Goal: Answer question/provide support

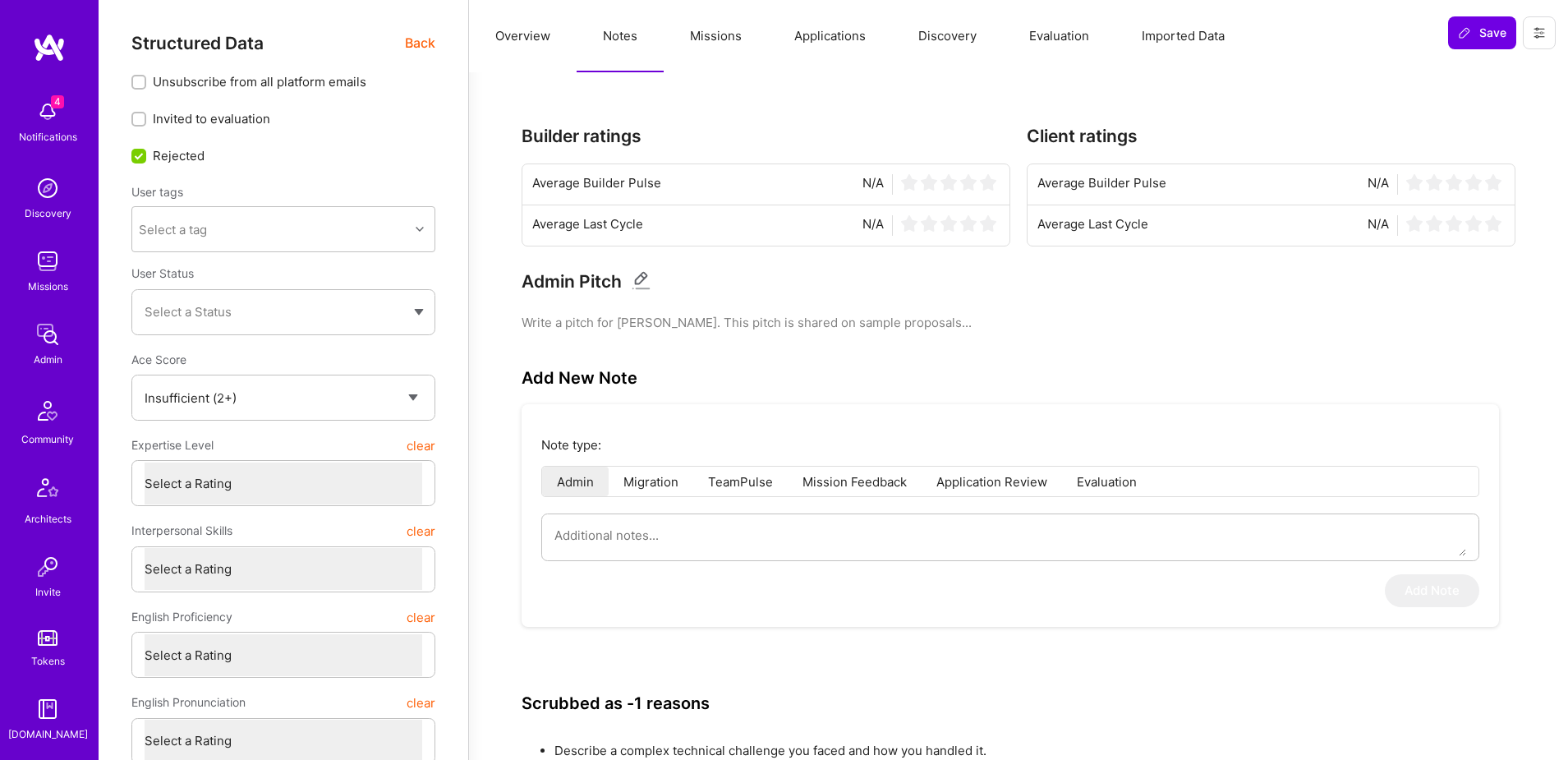
select select "Insufficient"
select select "MX"
select select "Right Now"
click at [418, 46] on span "Back" at bounding box center [420, 44] width 30 height 21
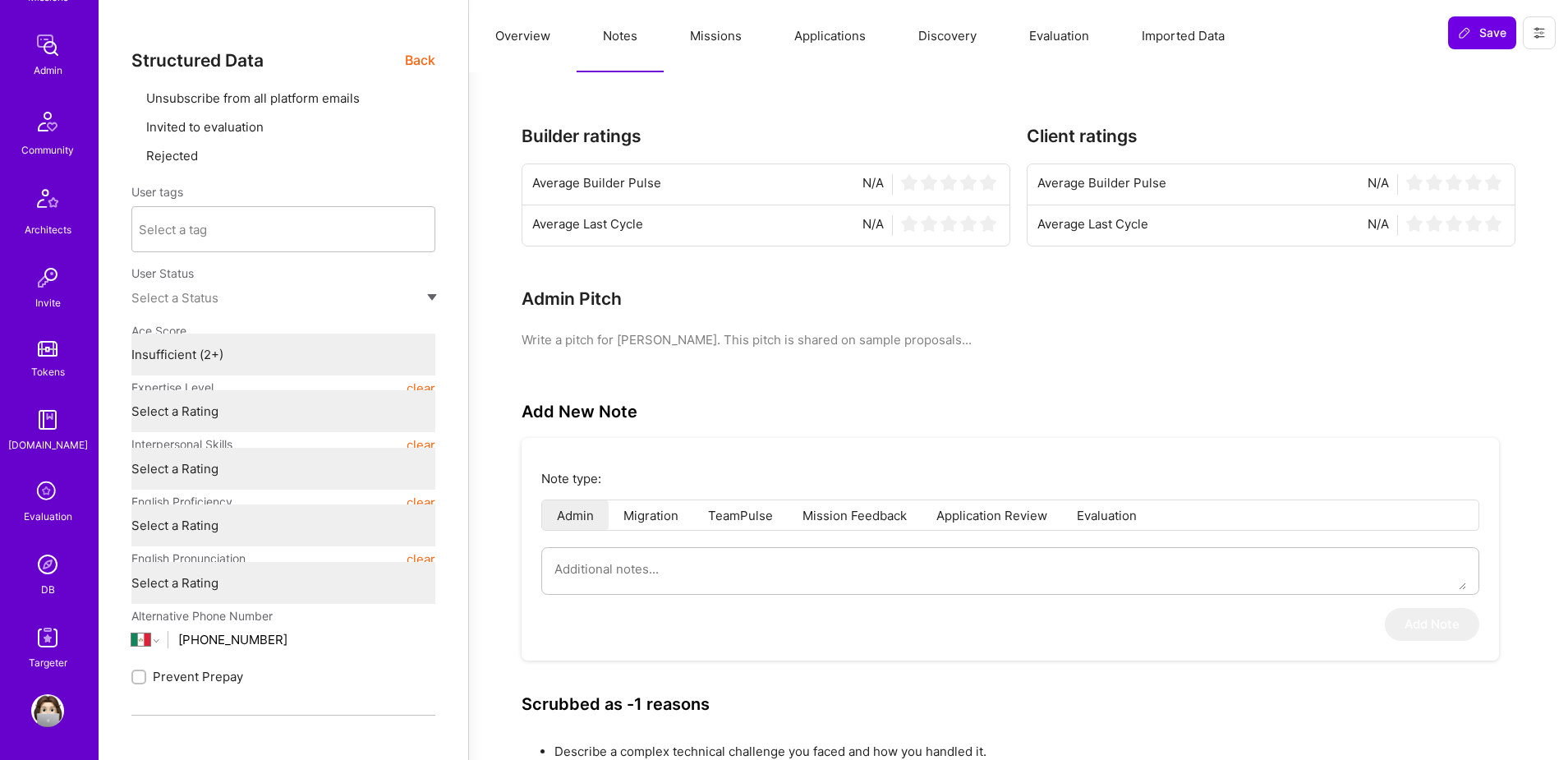
type textarea "x"
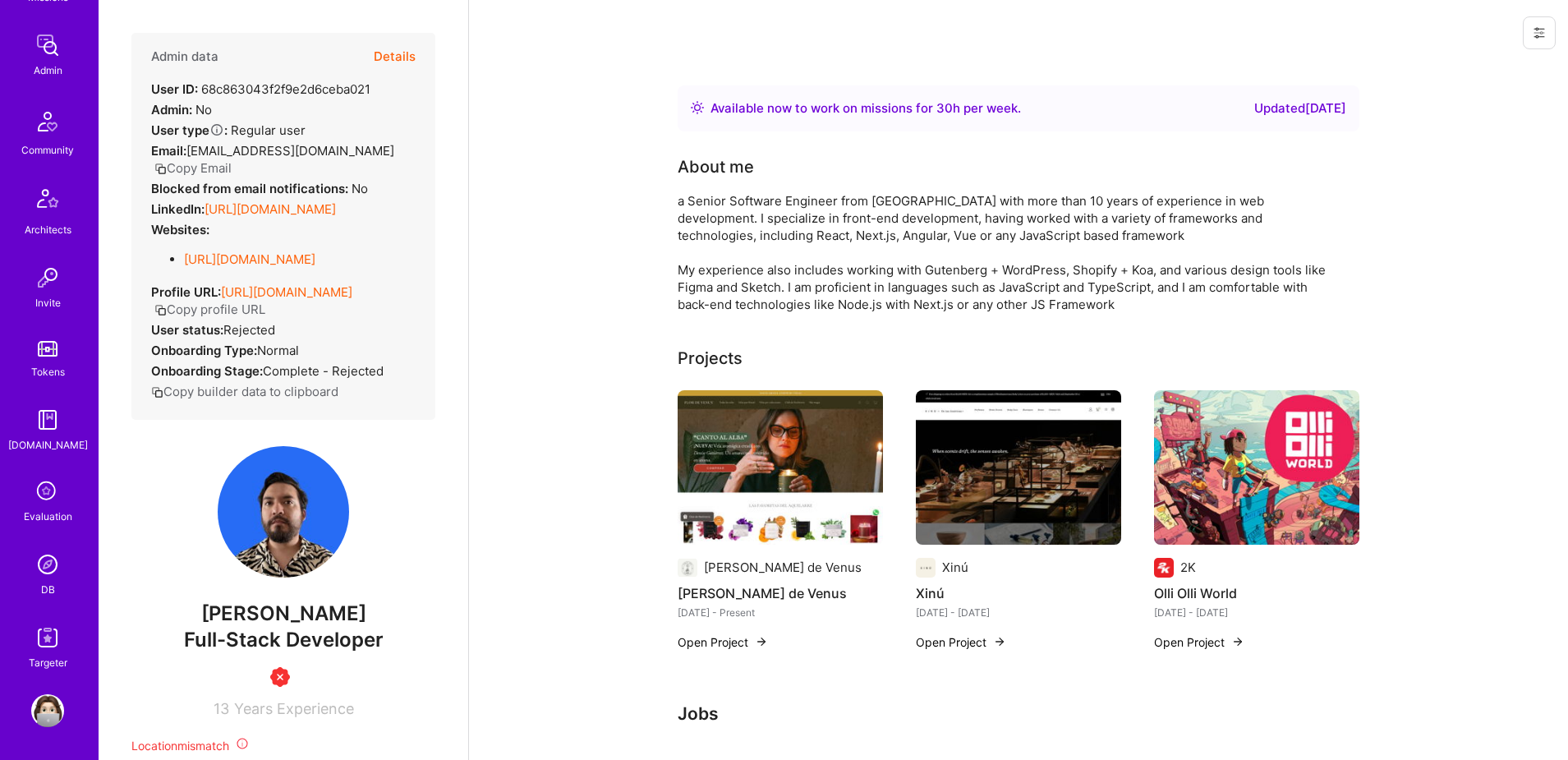
click at [39, 578] on img at bounding box center [48, 565] width 33 height 33
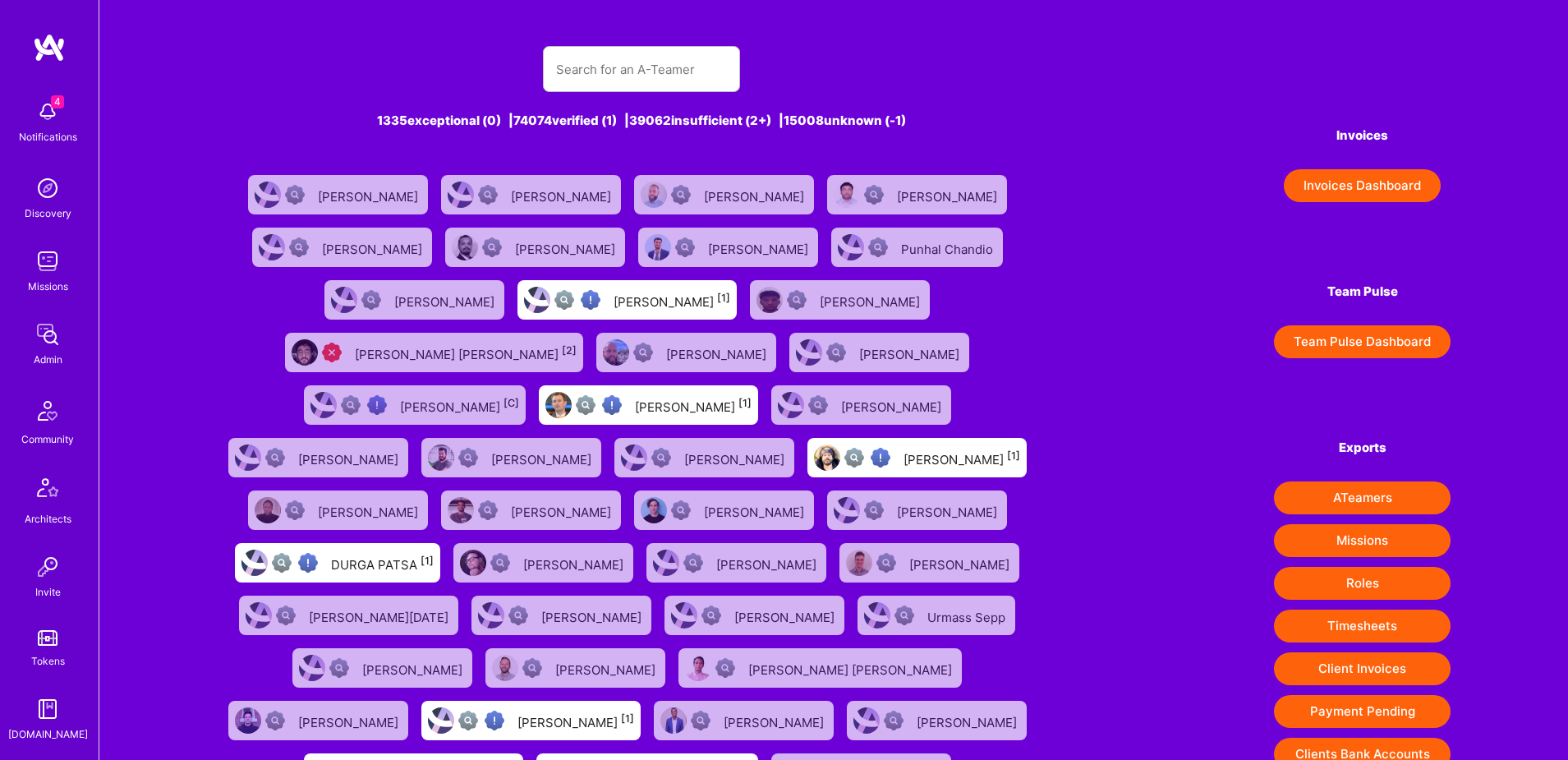
click at [577, 46] on div at bounding box center [641, 69] width 197 height 46
click at [581, 64] on input "text" at bounding box center [641, 70] width 171 height 42
paste input "[EMAIL_ADDRESS][DOMAIN_NAME]"
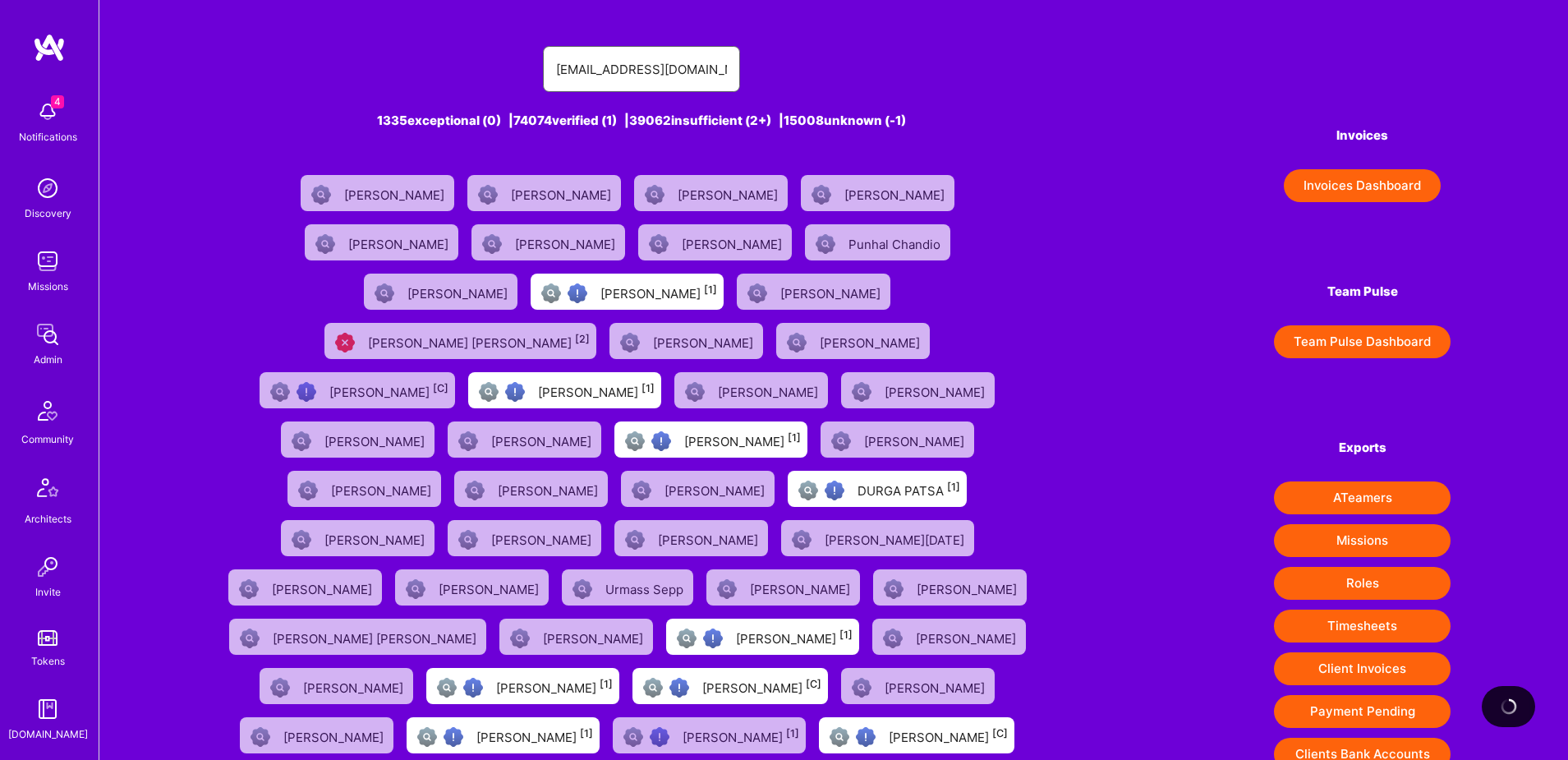
type input "[EMAIL_ADDRESS][DOMAIN_NAME]"
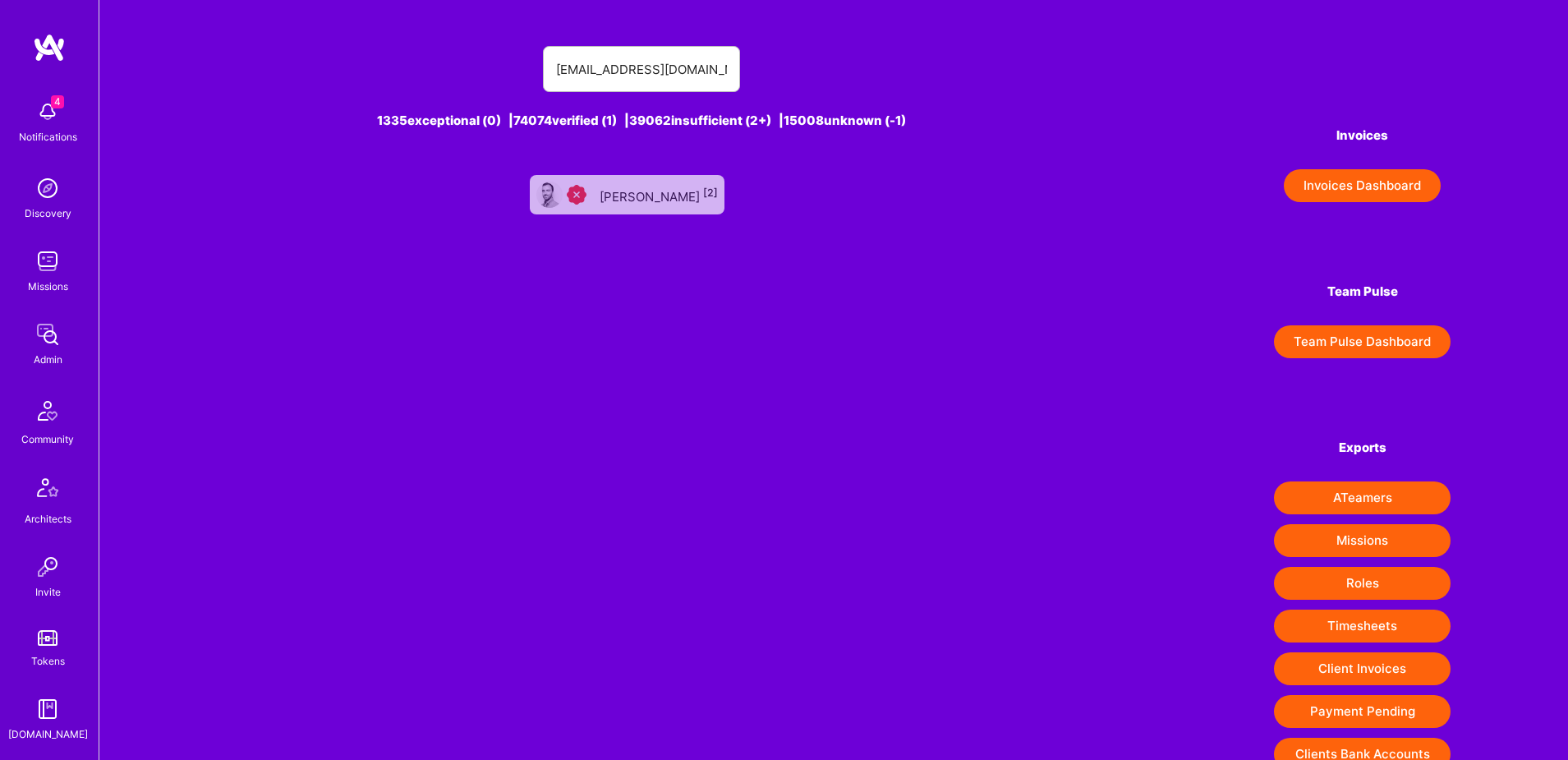
click at [659, 206] on div "[PERSON_NAME] [2]" at bounding box center [626, 194] width 194 height 39
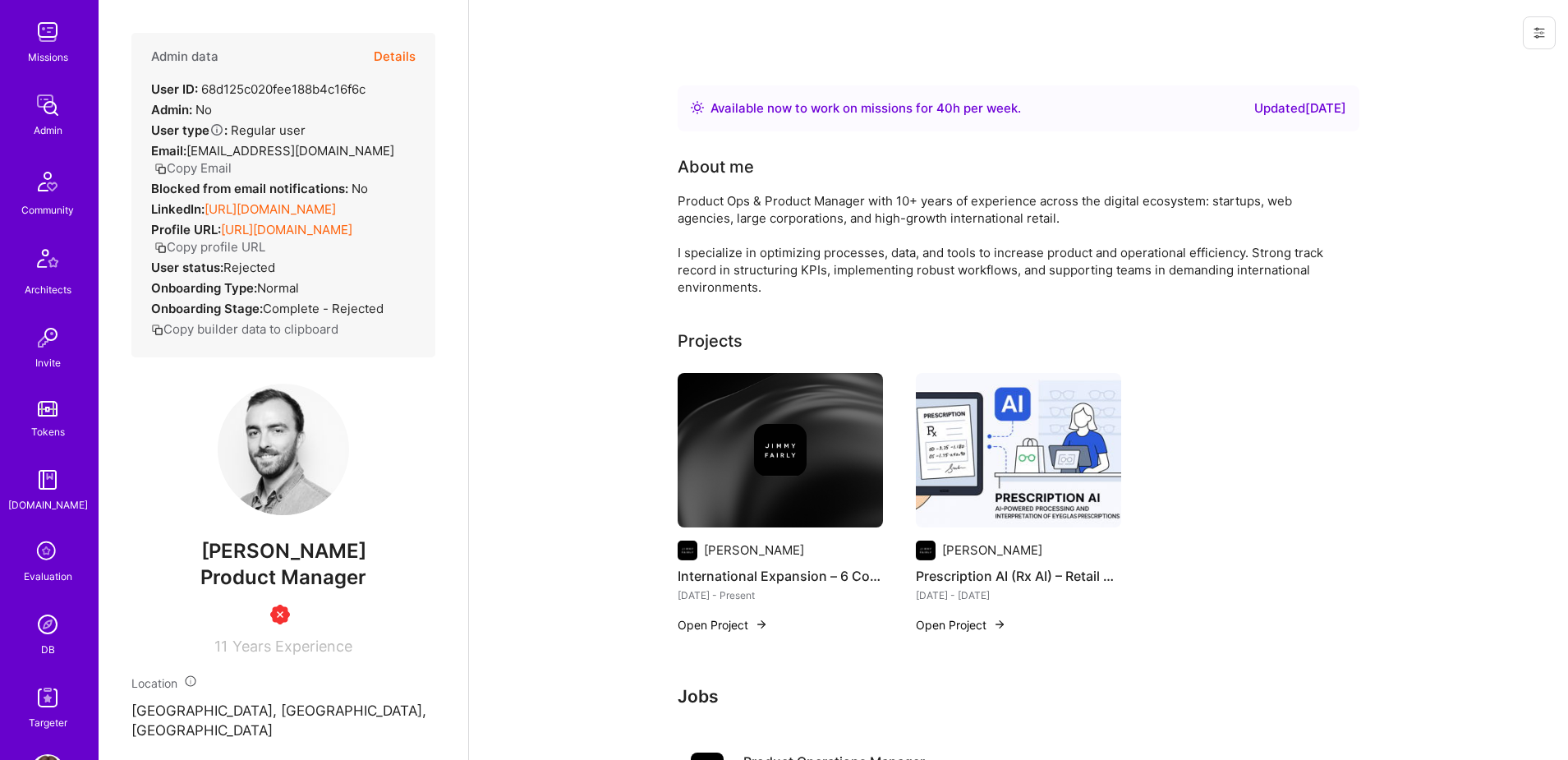
scroll to position [289, 0]
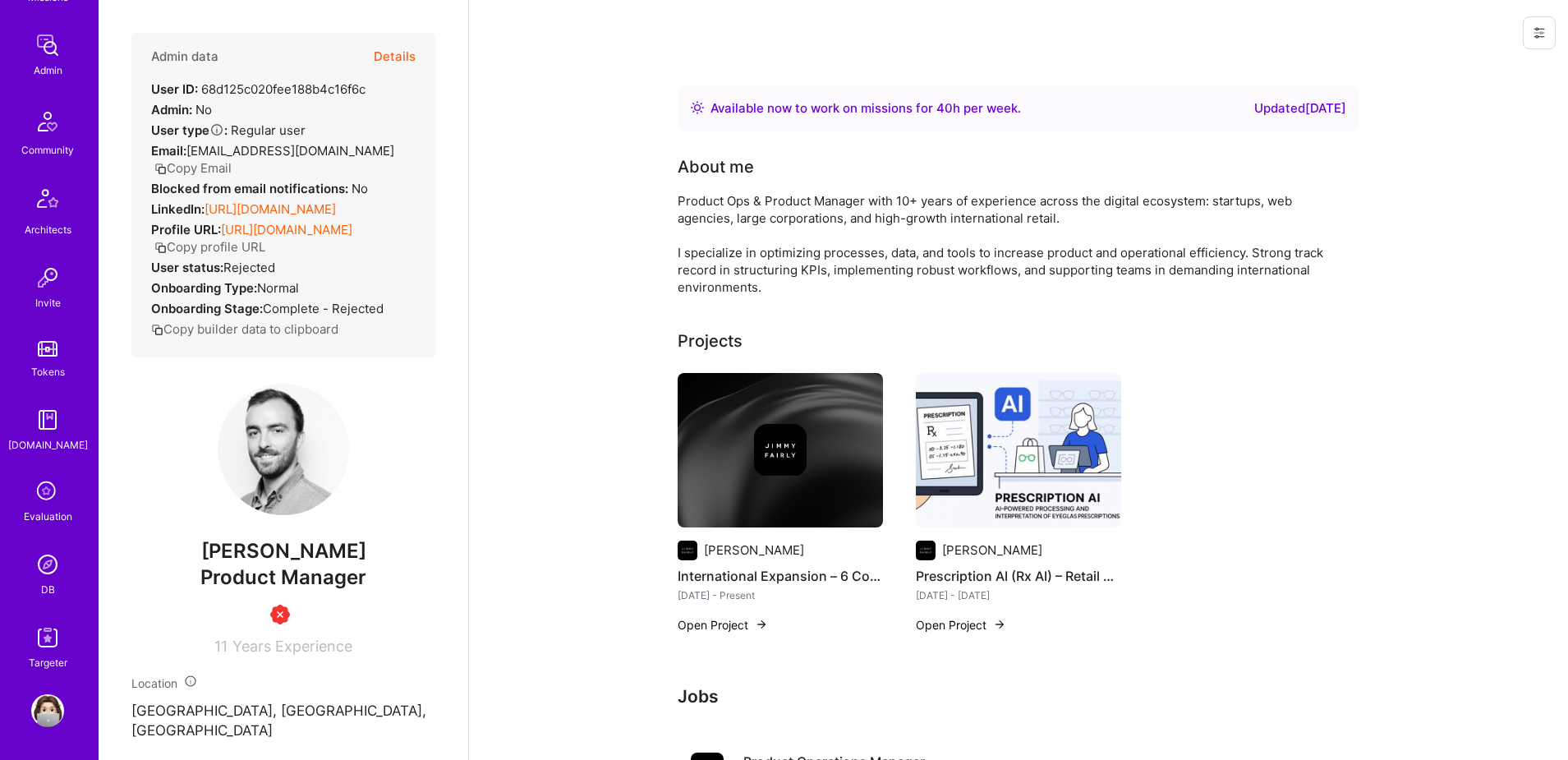
click at [51, 576] on img at bounding box center [48, 565] width 33 height 33
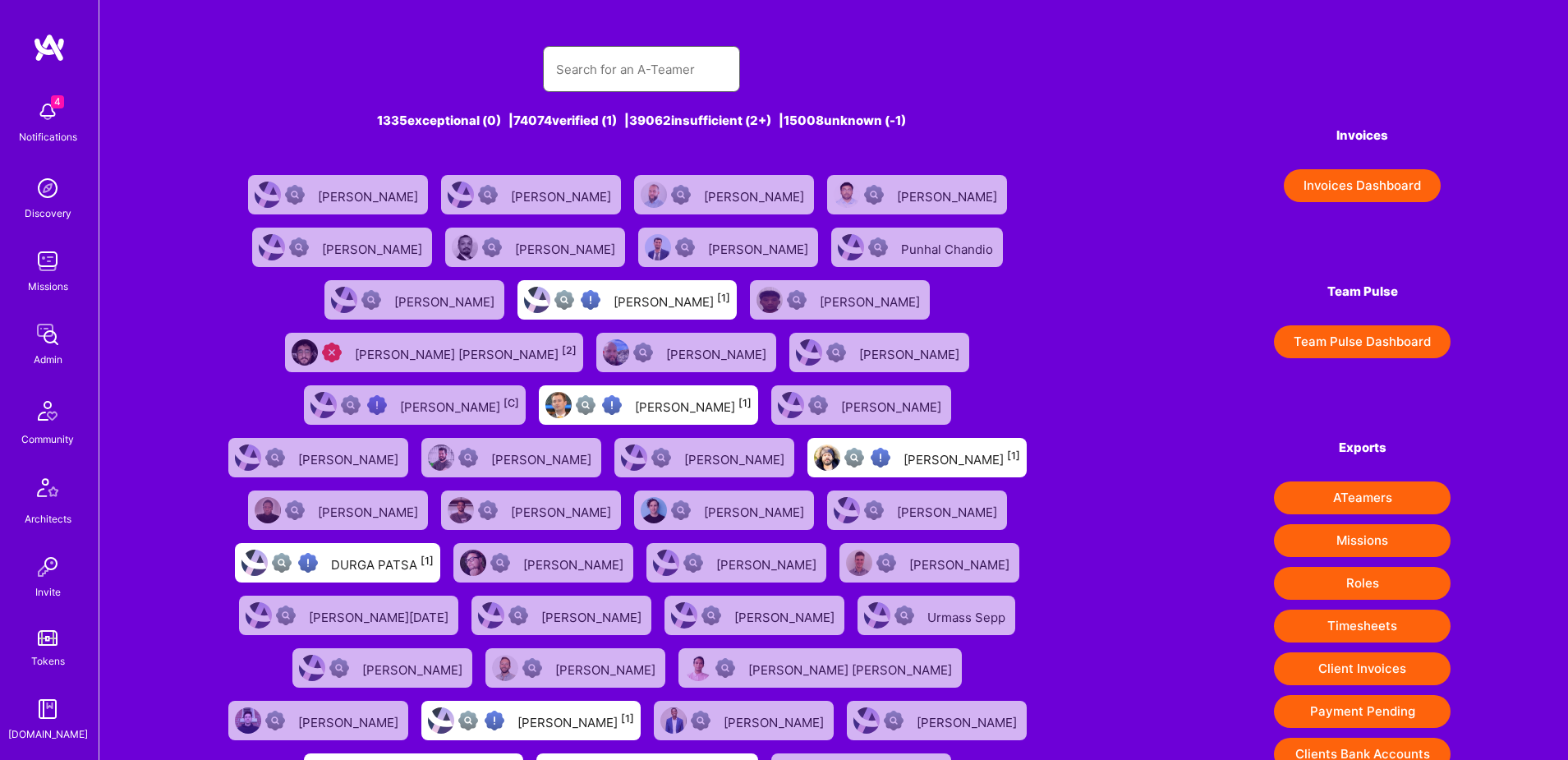
click at [625, 74] on input "text" at bounding box center [641, 70] width 171 height 42
paste input "[EMAIL_ADDRESS][DOMAIN_NAME]"
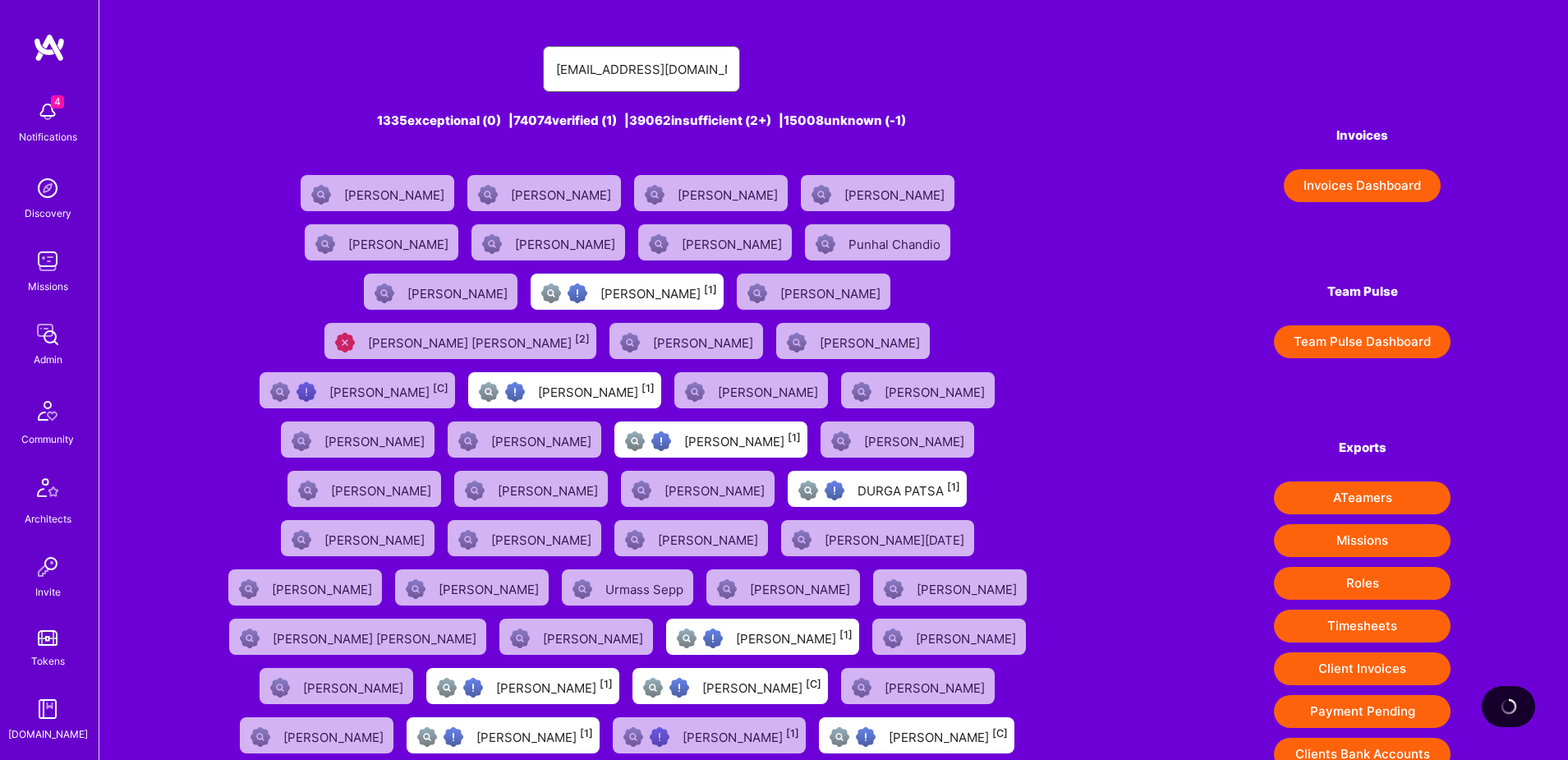
type input "[EMAIL_ADDRESS][DOMAIN_NAME]"
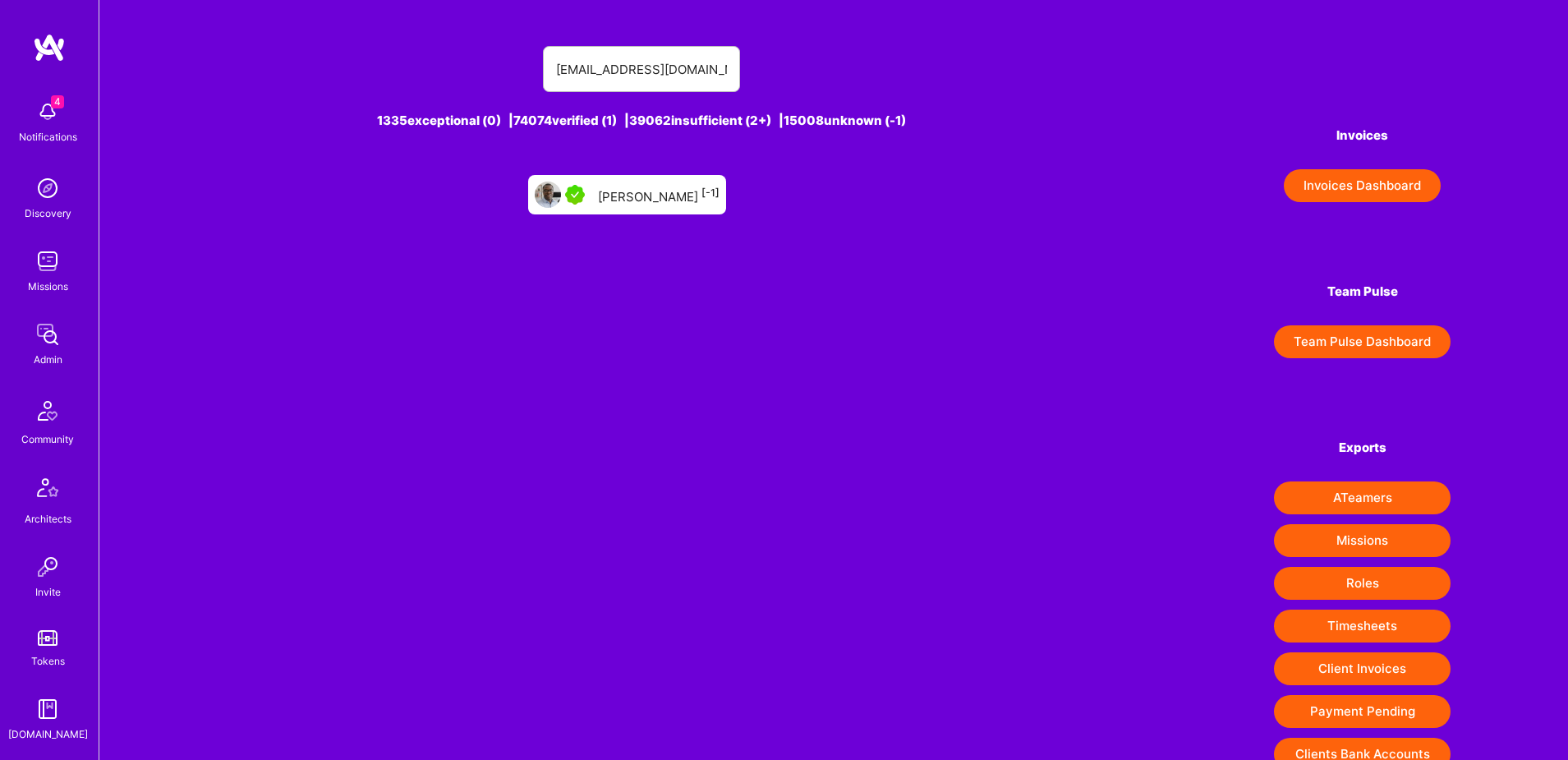
click at [649, 204] on div "[PERSON_NAME] [-1]" at bounding box center [659, 194] width 122 height 22
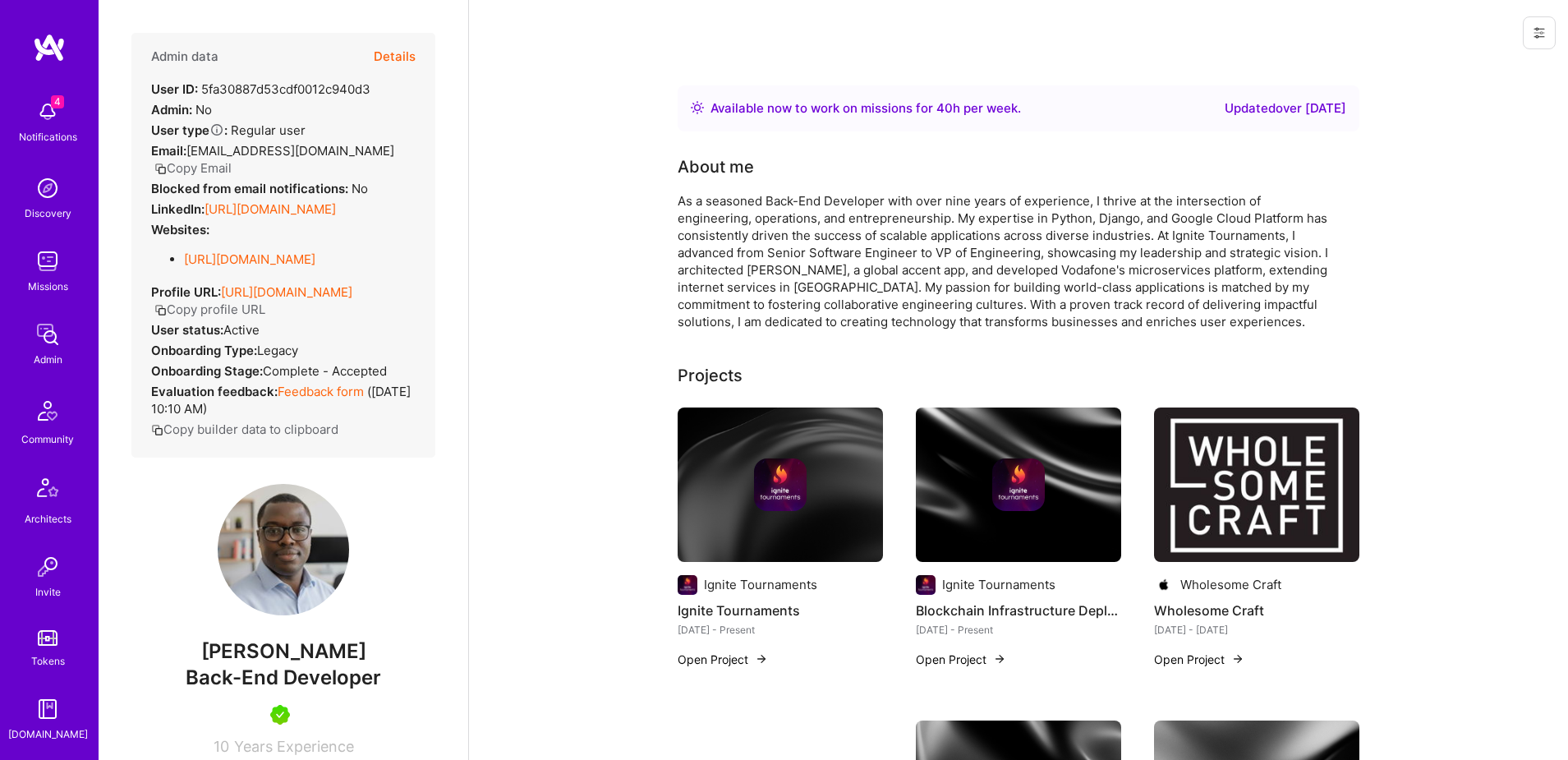
click at [399, 47] on button "Details" at bounding box center [395, 57] width 42 height 48
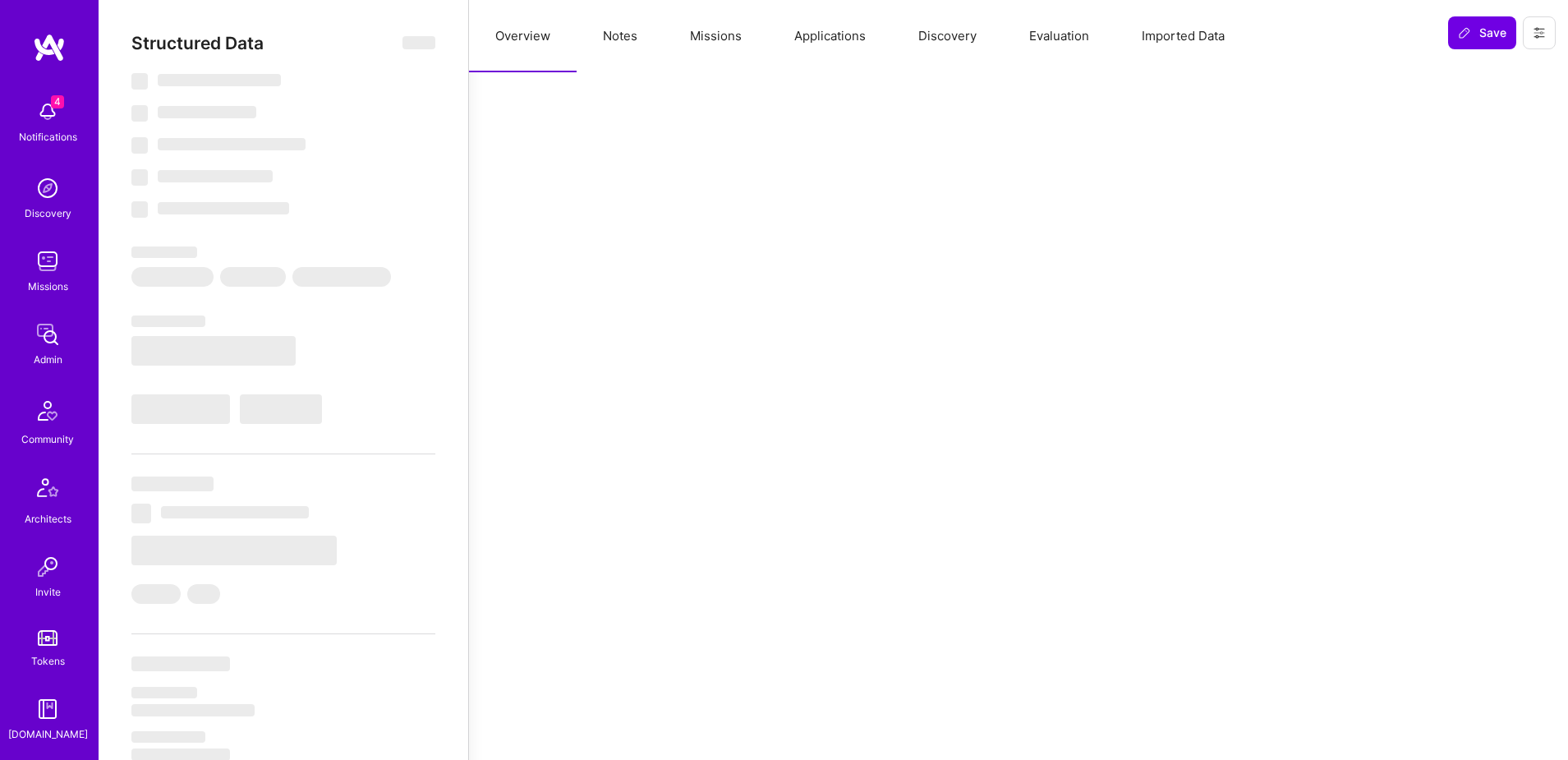
type textarea "x"
select select "Right Now"
select select "5"
select select "7"
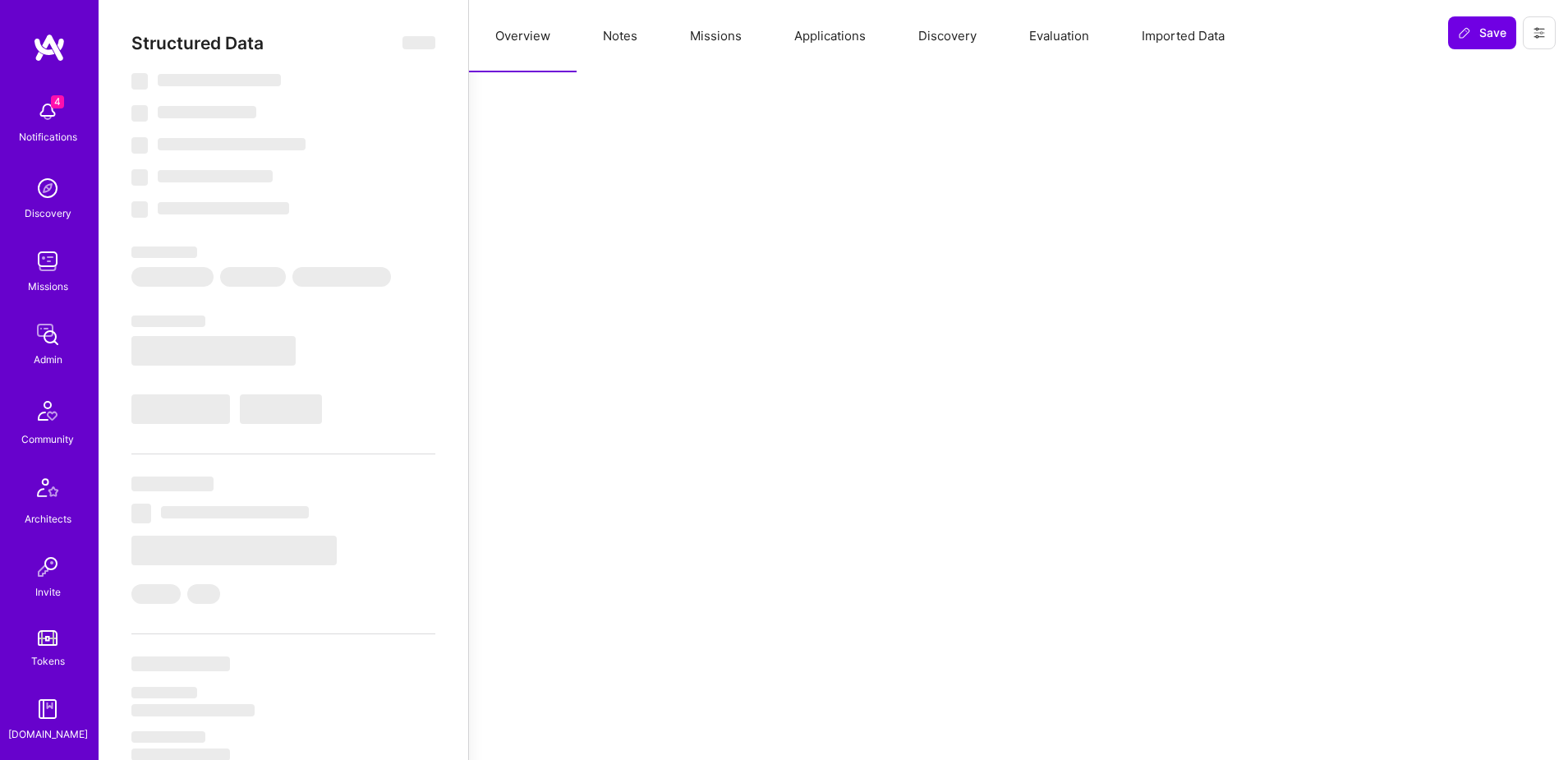
select select "7"
select select "US"
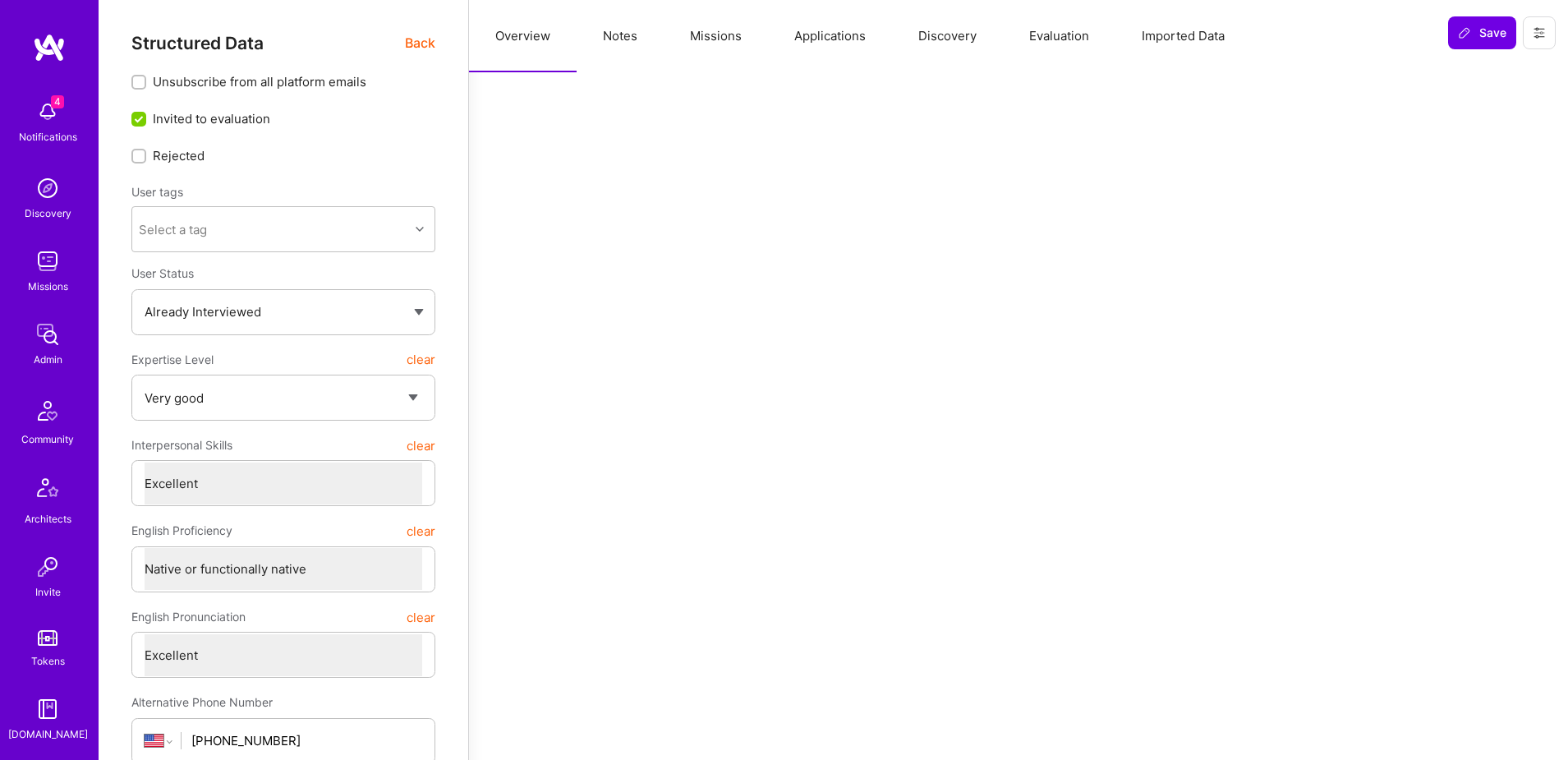
click at [839, 37] on button "Applications" at bounding box center [829, 36] width 124 height 72
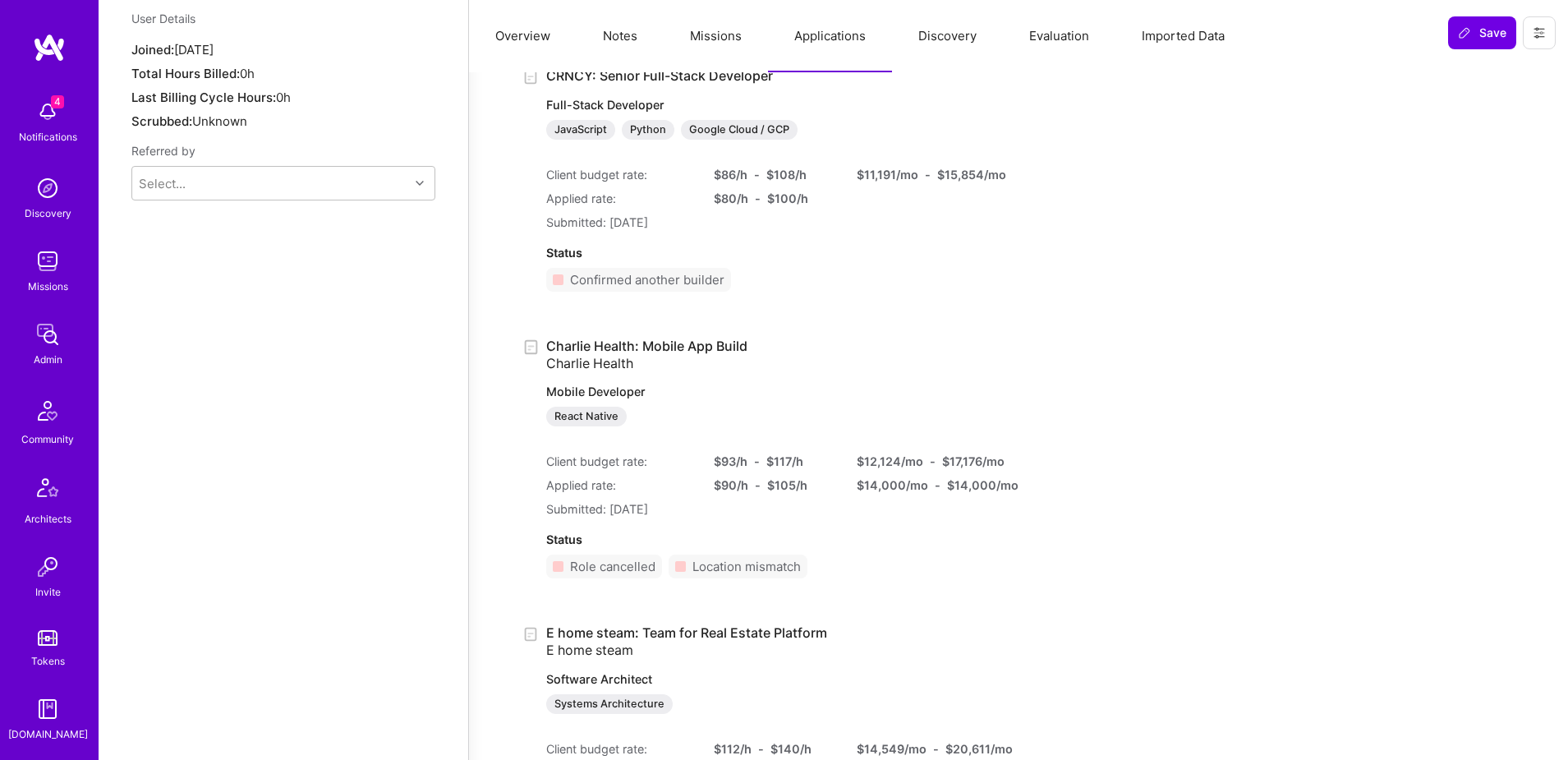
scroll to position [1439, 0]
